Goal: Task Accomplishment & Management: Manage account settings

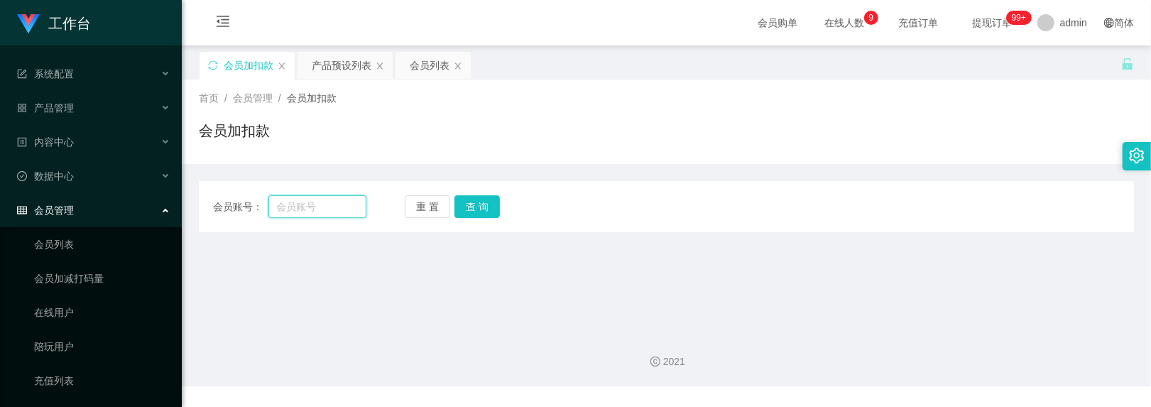
click at [331, 212] on input "text" at bounding box center [317, 206] width 99 height 23
paste input "252105"
type input "252105"
click at [461, 200] on button "查 询" at bounding box center [476, 206] width 45 height 23
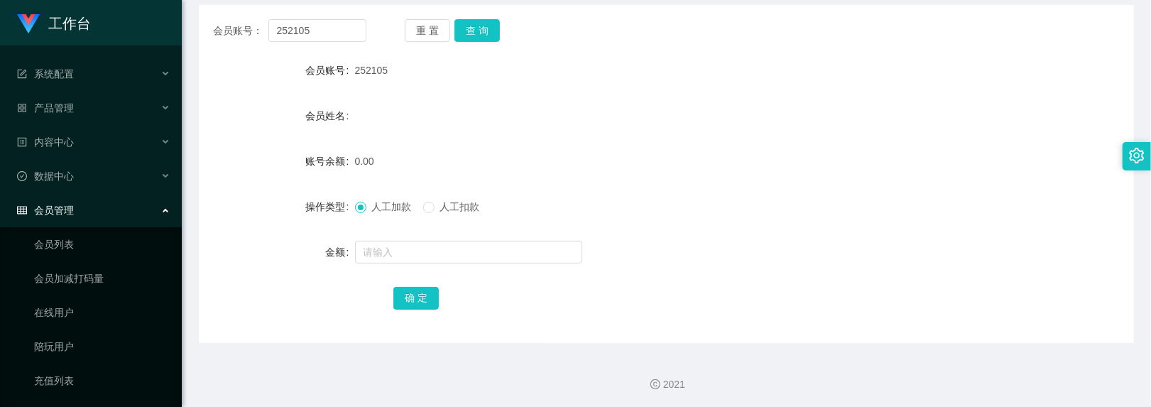
scroll to position [177, 0]
click at [406, 253] on input "text" at bounding box center [468, 250] width 227 height 23
type input "500"
drag, startPoint x: 418, startPoint y: 298, endPoint x: 352, endPoint y: 231, distance: 94.4
click at [418, 298] on button "确 定" at bounding box center [415, 296] width 45 height 23
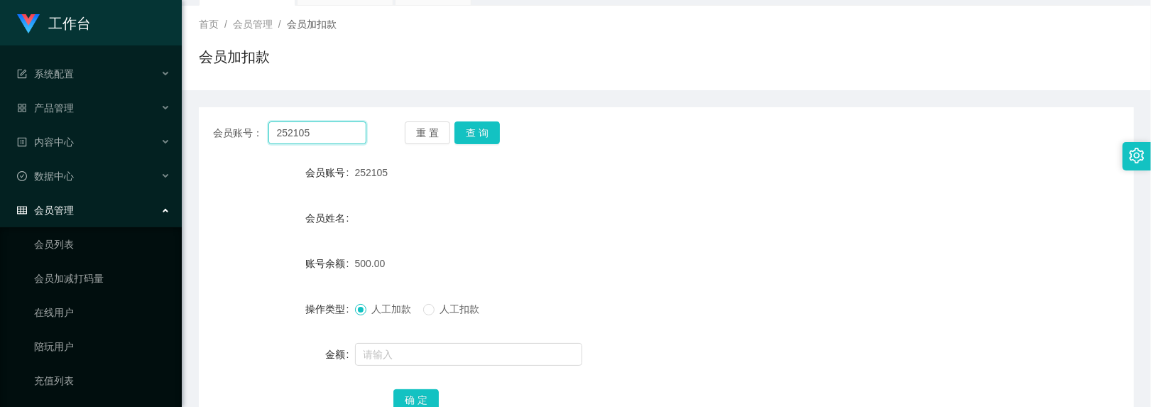
drag, startPoint x: 311, startPoint y: 31, endPoint x: 258, endPoint y: 12, distance: 55.9
click at [258, 12] on div "关闭左侧 关闭右侧 关闭其它 刷新页面 会员加扣款 产品预设列表 会员列表 首页 / 会员管理 / 会员加扣款 / 会员加扣款 会员账号： 252105 重 …" at bounding box center [666, 211] width 935 height 468
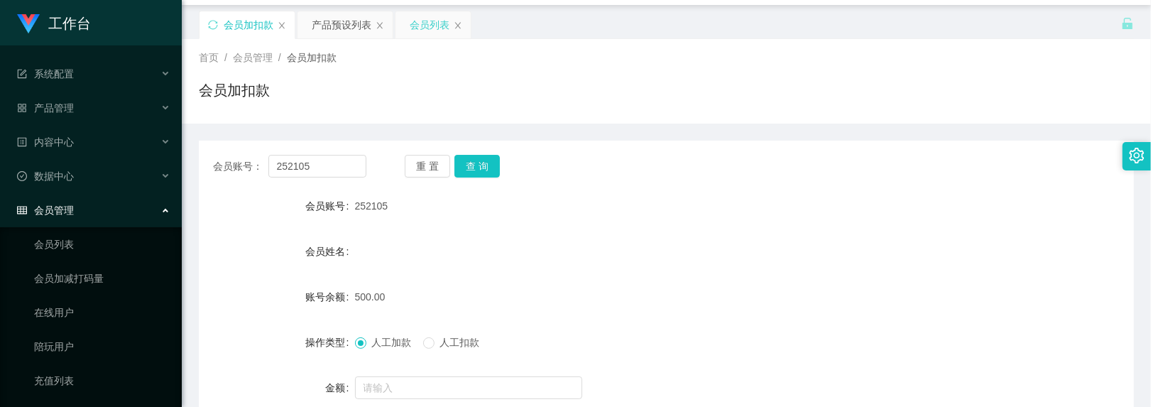
click at [432, 23] on div "会员列表" at bounding box center [430, 24] width 40 height 27
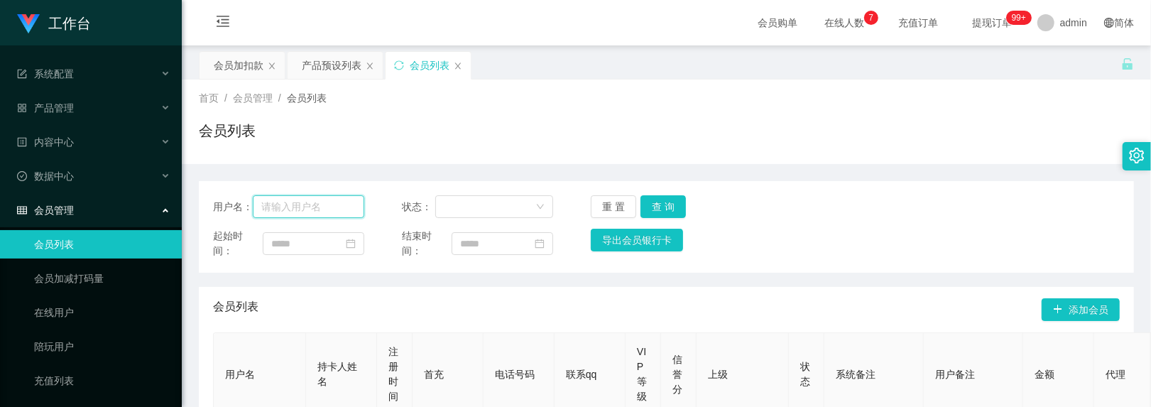
click at [335, 209] on input "text" at bounding box center [308, 206] width 111 height 23
paste input "252105"
type input "252105"
click at [654, 202] on button "查 询" at bounding box center [662, 206] width 45 height 23
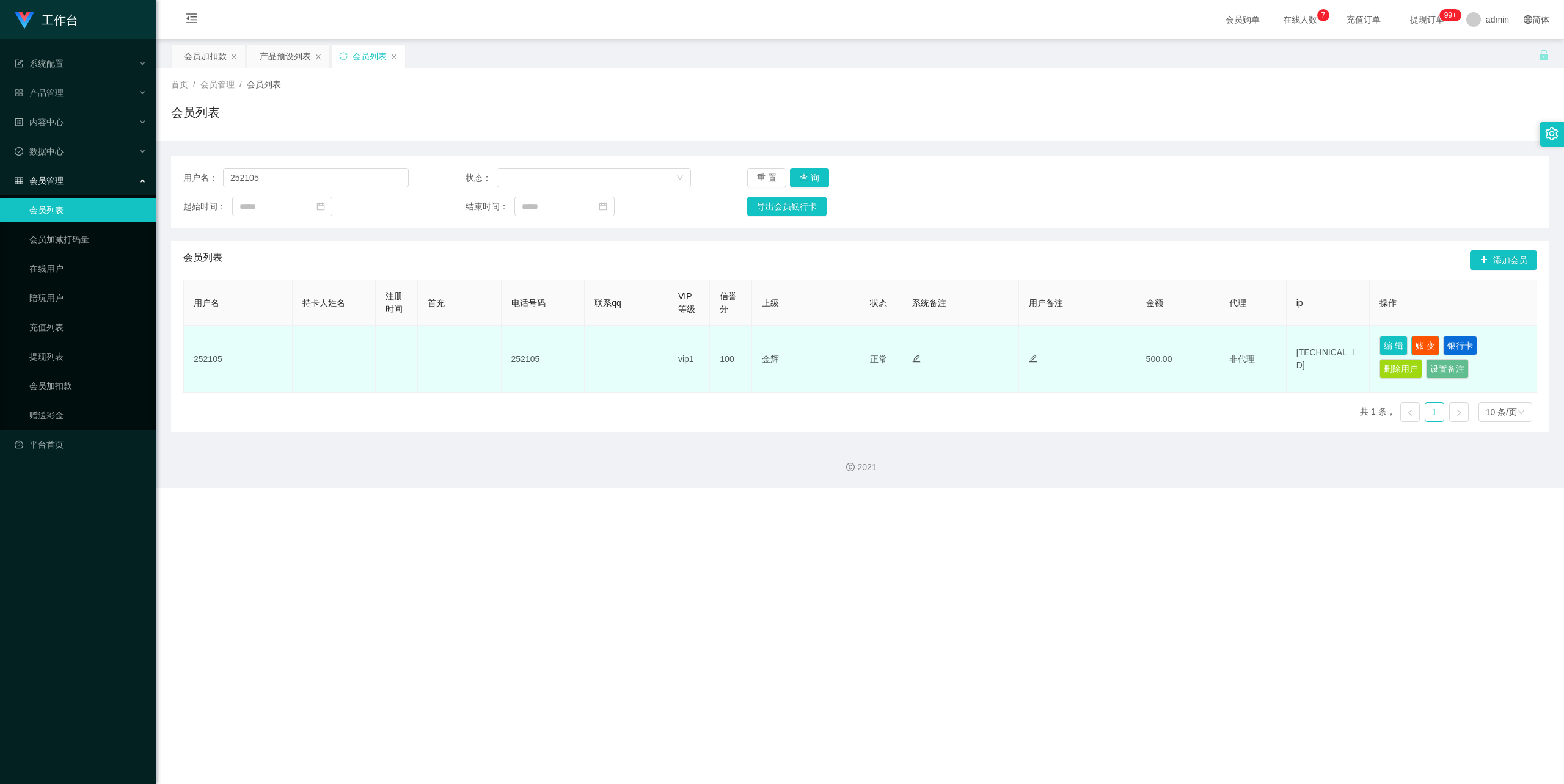
click at [990, 343] on button "账 变" at bounding box center [1425, 345] width 28 height 20
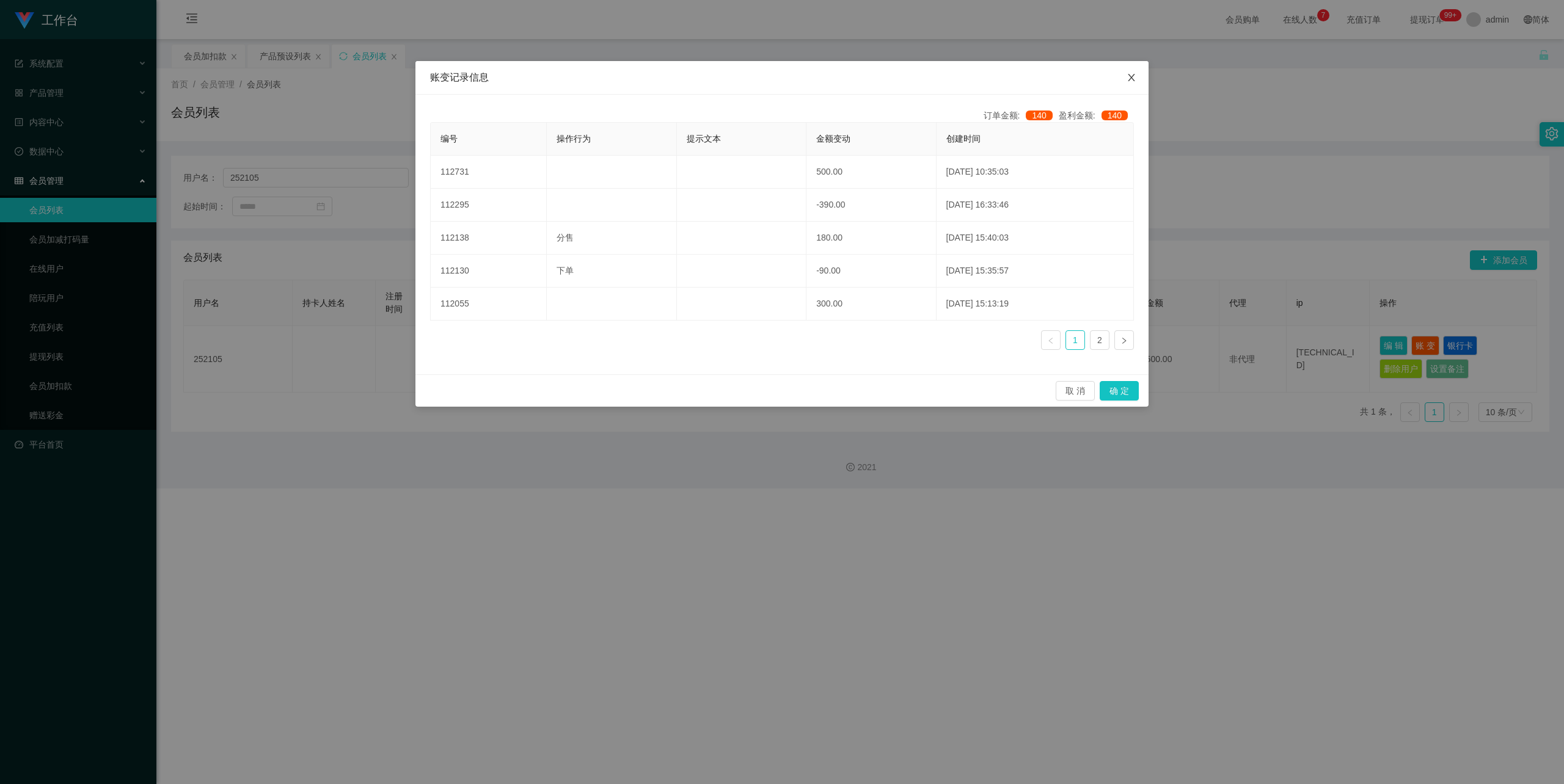
click at [990, 79] on icon "图标: close" at bounding box center [1131, 77] width 9 height 9
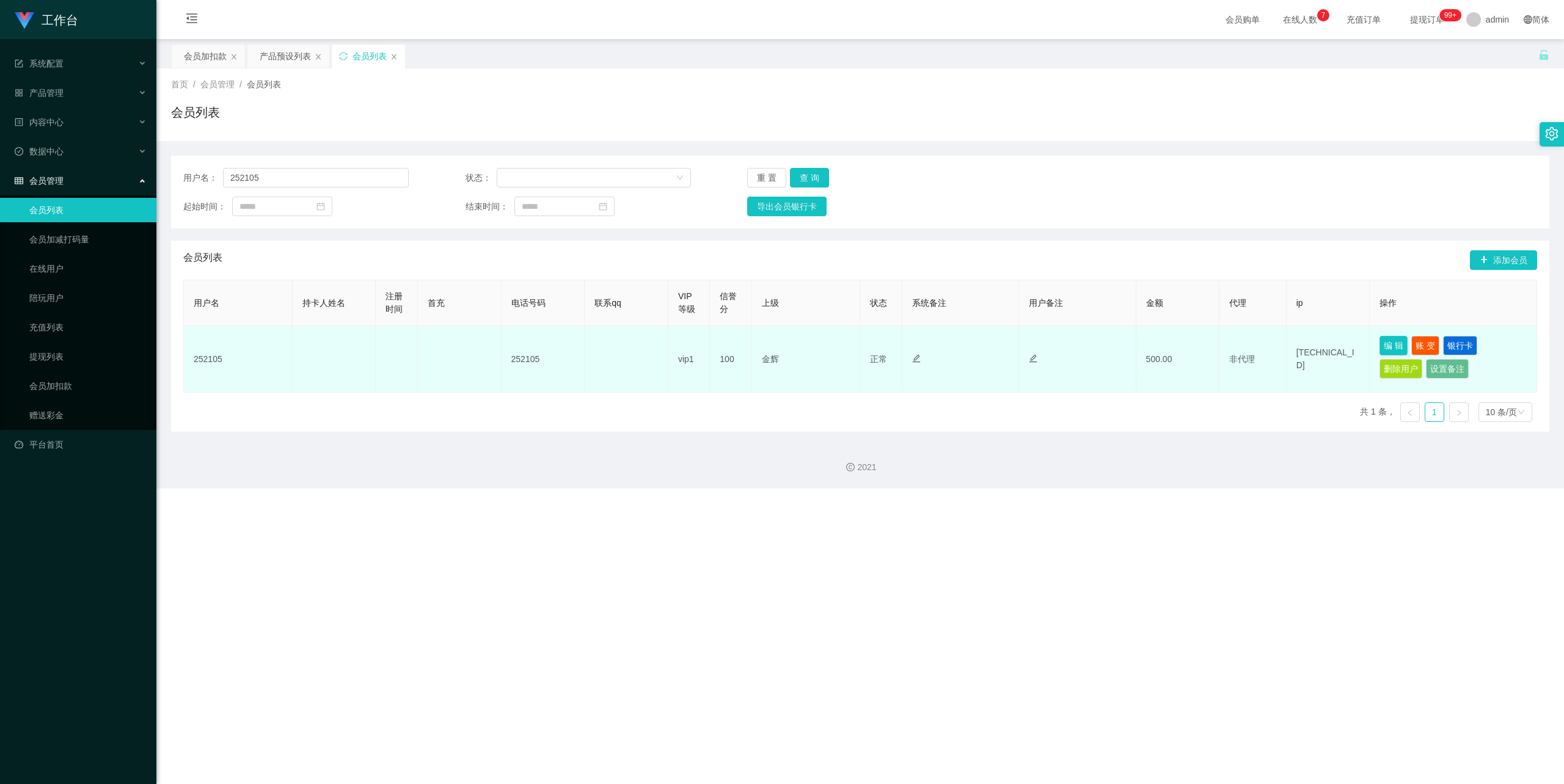
click at [990, 349] on button "编 辑" at bounding box center [1394, 345] width 28 height 20
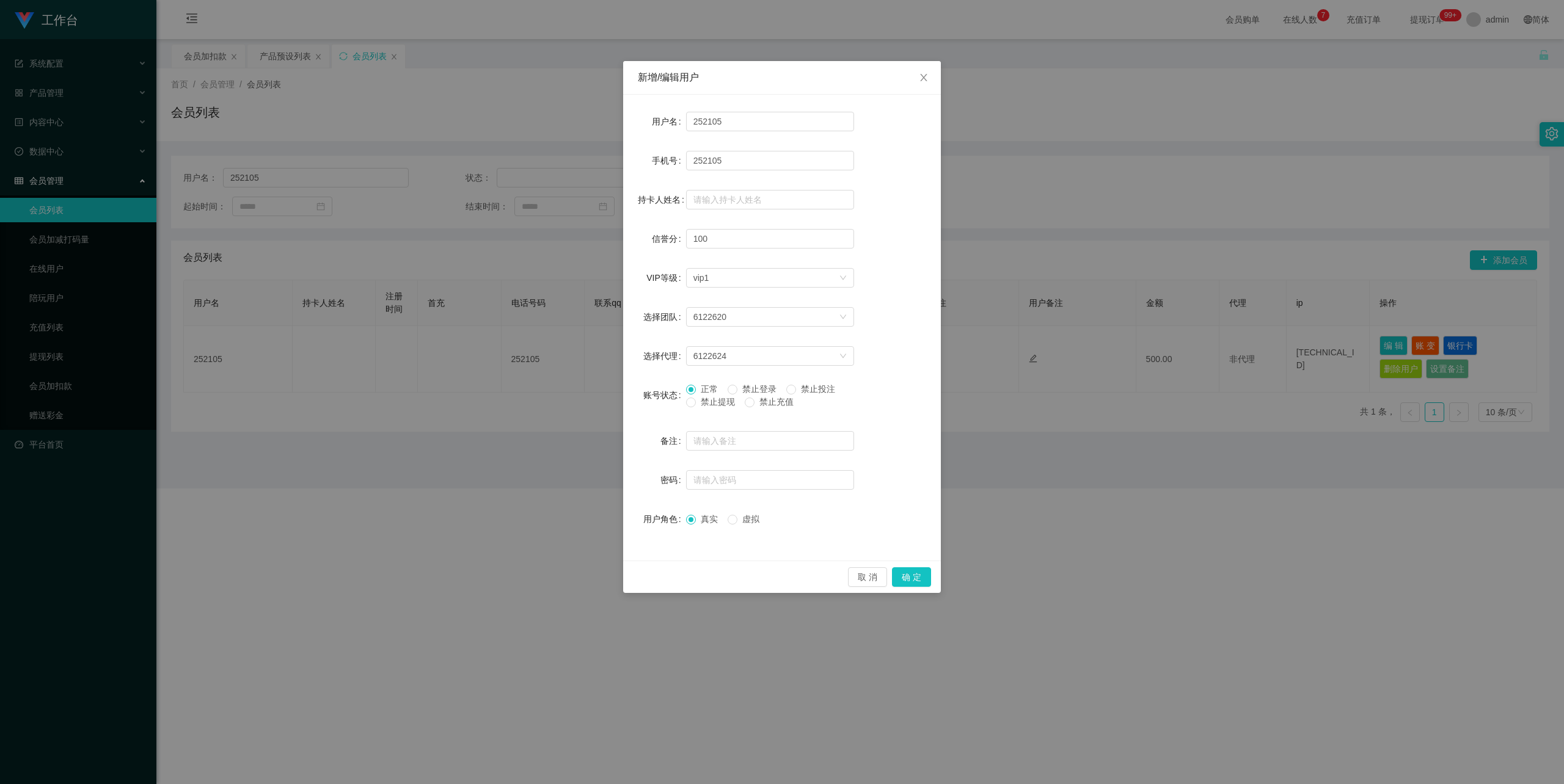
click at [722, 349] on span "禁止提现" at bounding box center [717, 401] width 44 height 9
click at [908, 349] on button "确 定" at bounding box center [911, 577] width 39 height 20
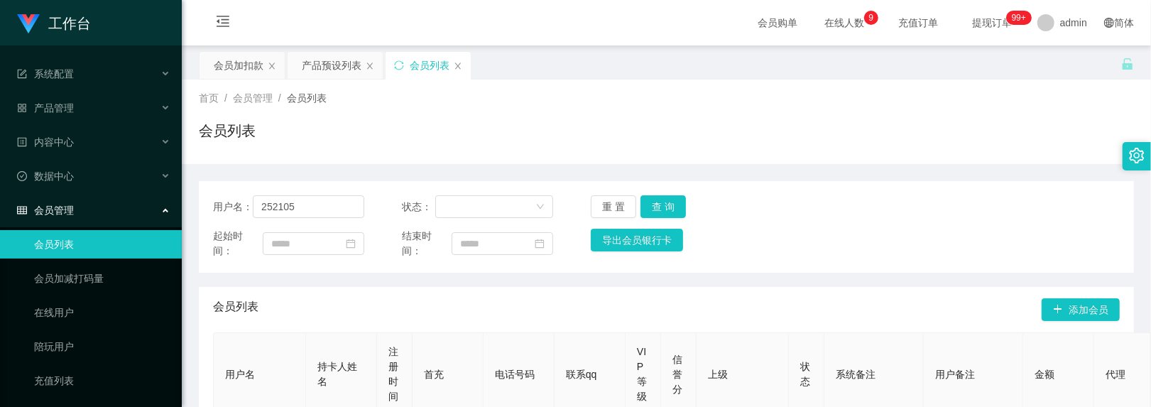
click at [538, 95] on div "首页 / 会员管理 / 会员列表 /" at bounding box center [666, 98] width 935 height 15
click at [248, 67] on div "会员加扣款" at bounding box center [239, 65] width 50 height 27
